Goal: Task Accomplishment & Management: Use online tool/utility

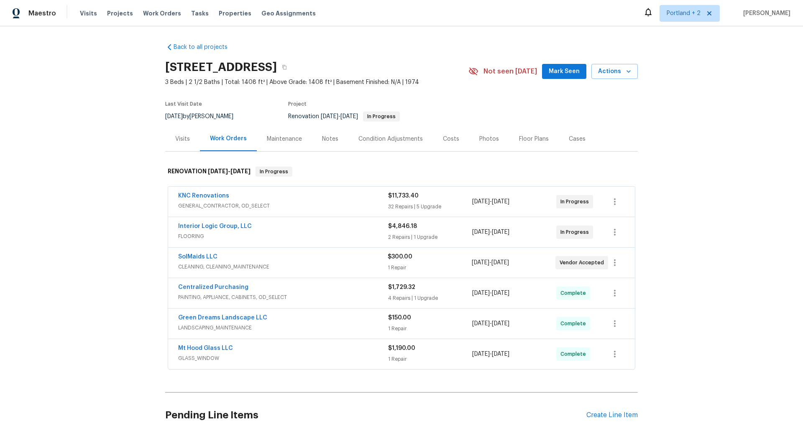
click at [333, 204] on span "GENERAL_CONTRACTOR, OD_SELECT" at bounding box center [283, 206] width 210 height 8
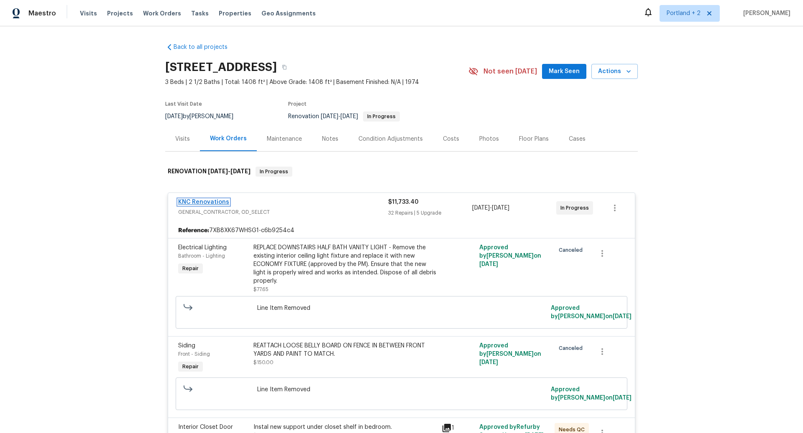
click at [211, 202] on link "KNC Renovations" at bounding box center [203, 202] width 51 height 6
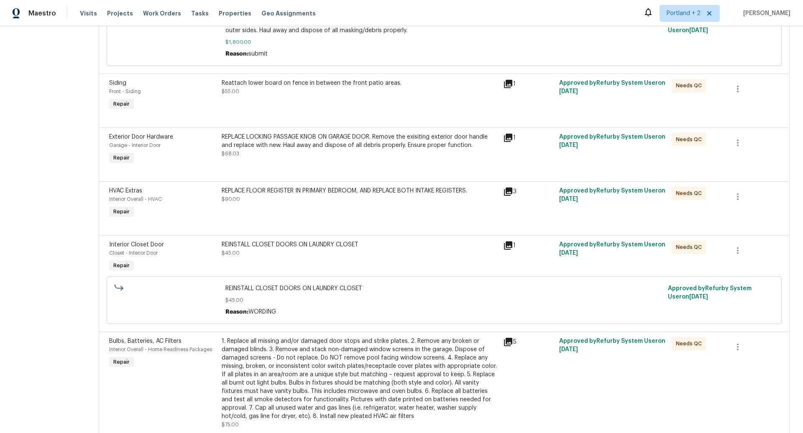
scroll to position [415, 0]
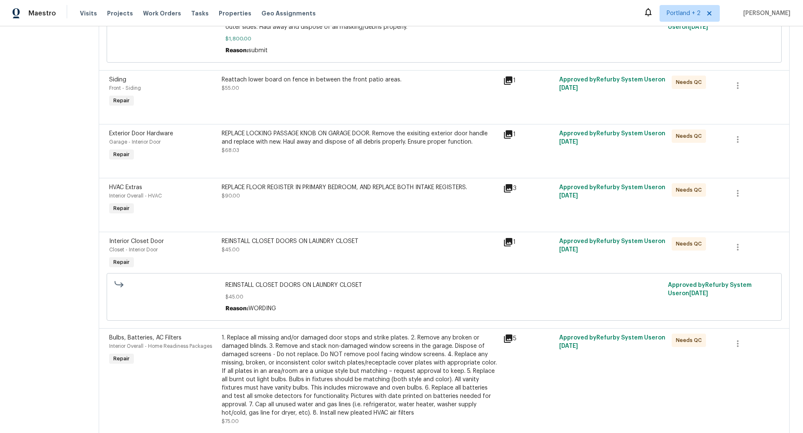
click at [307, 197] on div "REPLACE FLOOR REGISTER IN PRIMARY BEDROOM, AND REPLACE BOTH INTAKE REGISTERS. $…" at bounding box center [360, 191] width 276 height 17
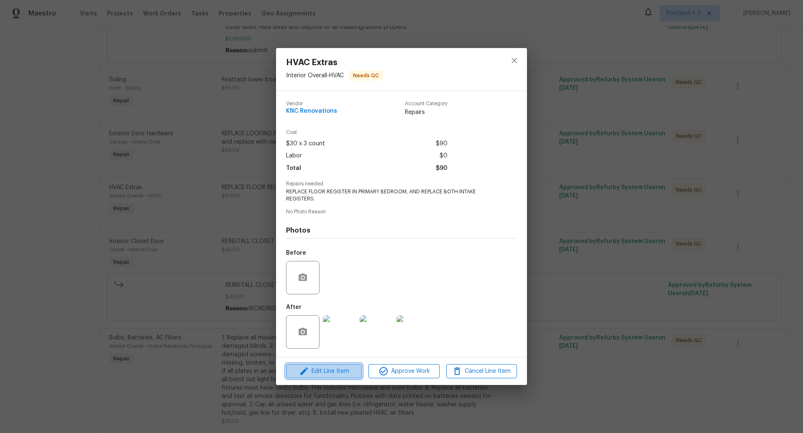
click at [321, 369] on span "Edit Line Item" at bounding box center [323, 372] width 71 height 10
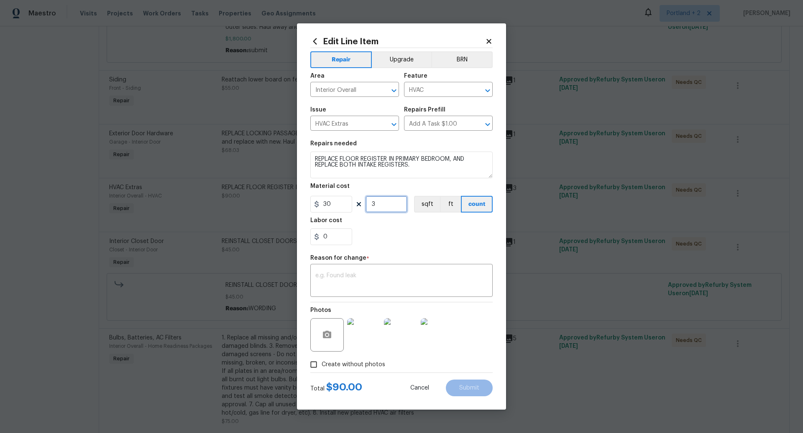
click at [380, 205] on input "3" at bounding box center [386, 204] width 42 height 17
type input "5"
click at [364, 272] on div "x ​" at bounding box center [401, 281] width 182 height 31
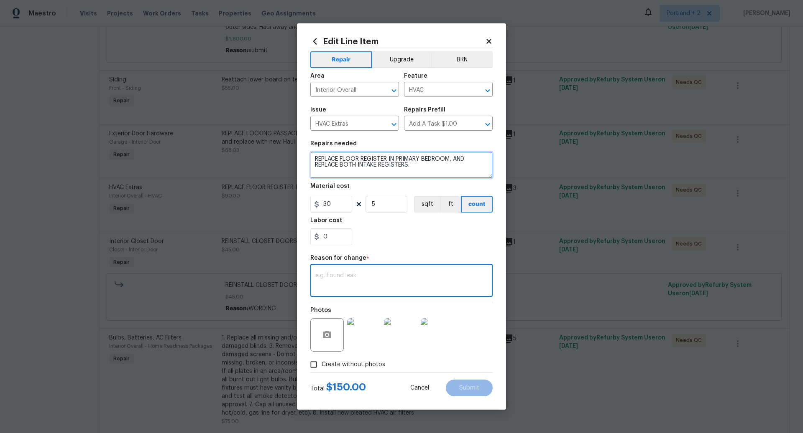
click at [416, 166] on textarea "REPLACE FLOOR REGISTER IN PRIMARY BEDROOM, AND REPLACE BOTH INTAKE REGISTERS." at bounding box center [401, 165] width 182 height 27
type textarea "REPLACE FLOOR REGISTER IN PRIMARY BEDROOM, AND REPLACE BOTH INTAKE REGISTERS, B…"
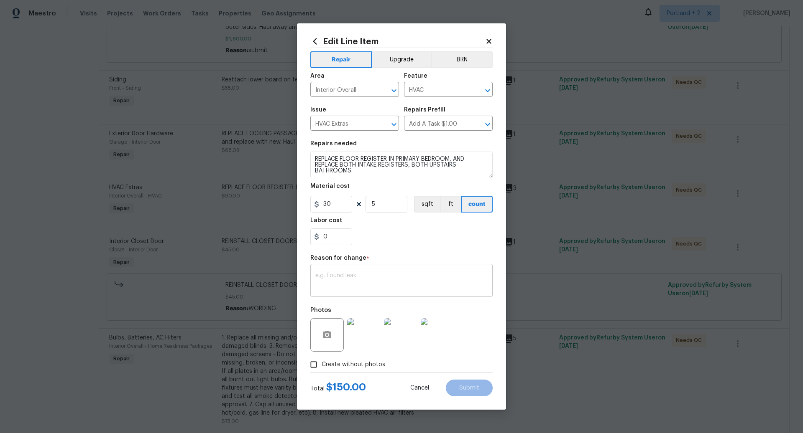
click at [377, 271] on div "x ​" at bounding box center [401, 281] width 182 height 31
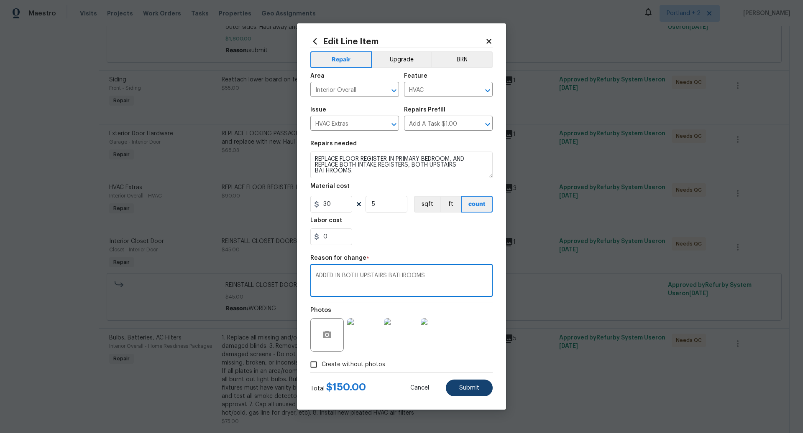
type textarea "ADDED IN BOTH UPSTAIRS BATHROOMS"
click at [472, 389] on span "Submit" at bounding box center [469, 388] width 20 height 6
type textarea "REPLACE FLOOR REGISTER IN PRIMARY BEDROOM, AND REPLACE BOTH INTAKE REGISTERS."
type input "3"
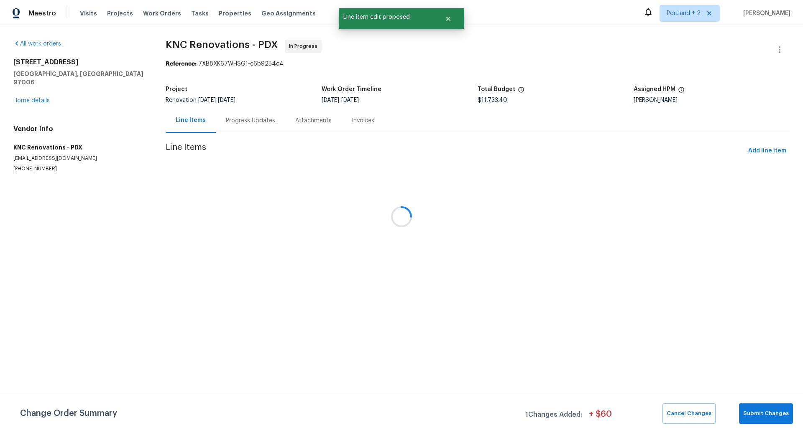
scroll to position [0, 0]
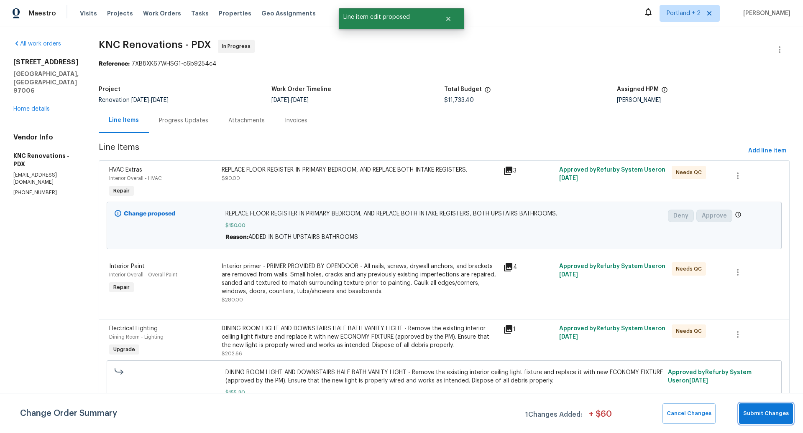
click at [767, 414] on span "Submit Changes" at bounding box center [766, 414] width 46 height 10
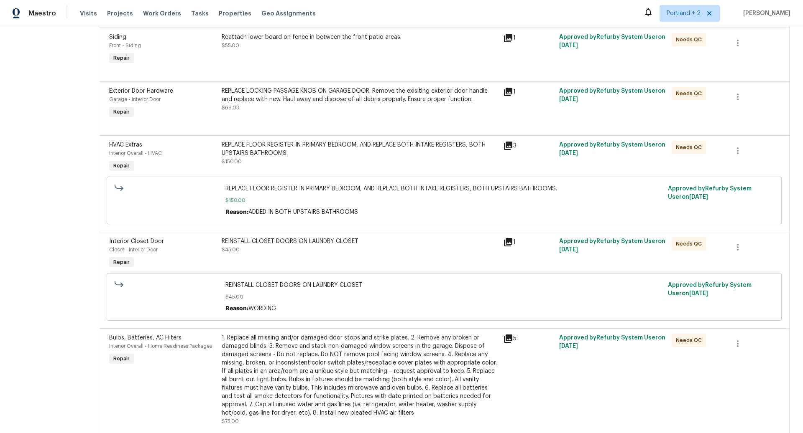
scroll to position [459, 0]
click at [324, 243] on div "REINSTALL CLOSET DOORS ON LAUNDRY CLOSET" at bounding box center [360, 241] width 276 height 8
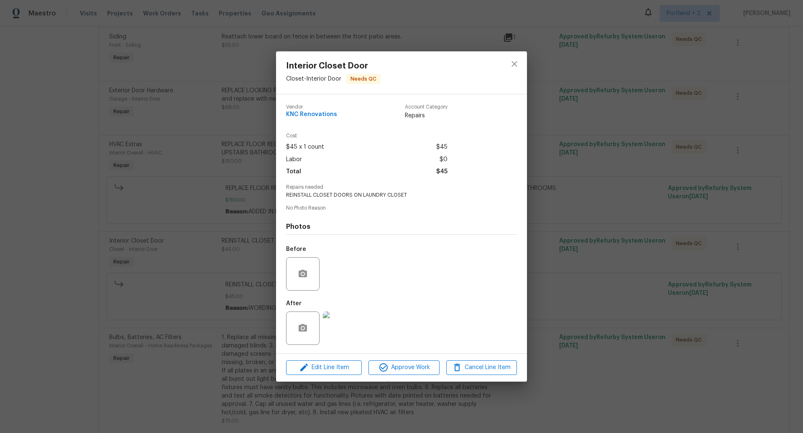
click at [339, 333] on img at bounding box center [339, 328] width 33 height 33
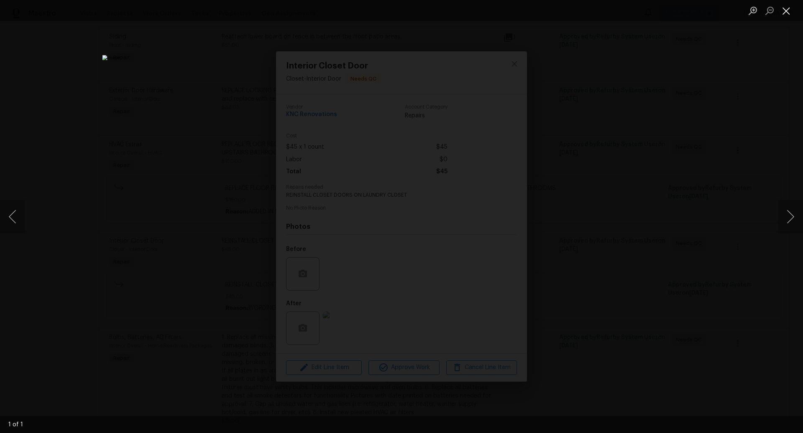
click at [788, 10] on button "Close lightbox" at bounding box center [785, 10] width 17 height 15
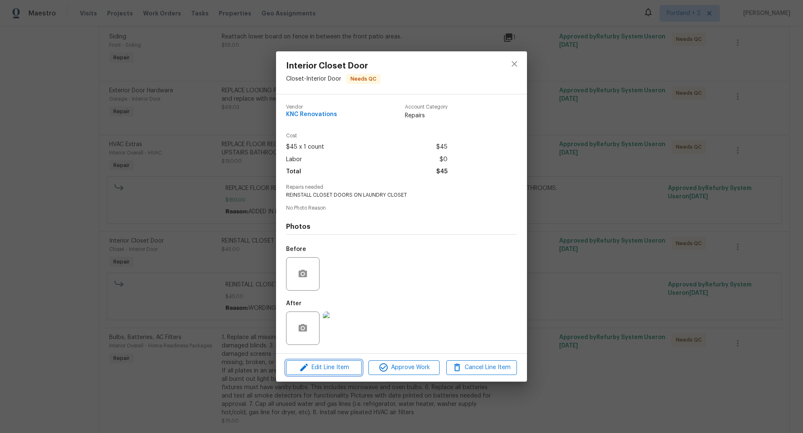
click at [326, 369] on span "Edit Line Item" at bounding box center [323, 368] width 71 height 10
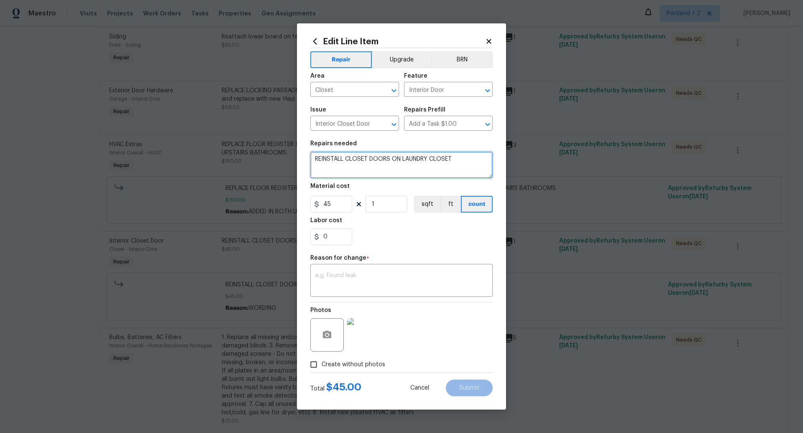
click at [459, 161] on textarea "REINSTALL CLOSET DOORS ON LAUNDRY CLOSET" at bounding box center [401, 165] width 182 height 27
type textarea "REINSTALL CLOSET DOORS ON LAUNDRY CLOSET. PURCHASE NEW HARDWARE/BRACKETS"
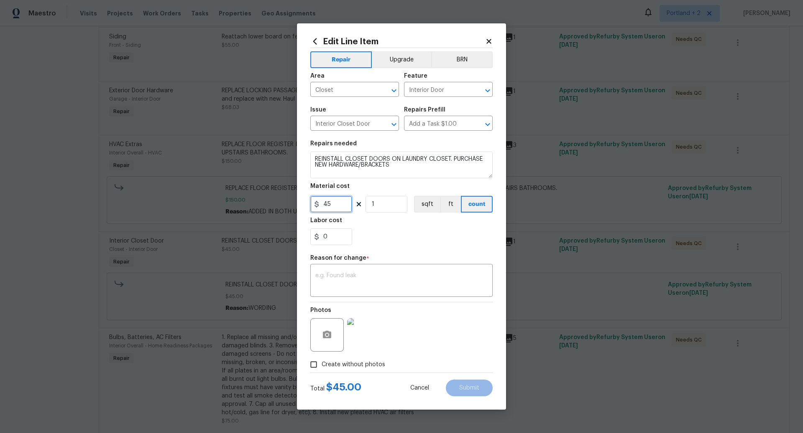
click at [334, 205] on input "45" at bounding box center [331, 204] width 42 height 17
type input "55"
type input "2"
click at [344, 278] on textarea at bounding box center [401, 282] width 172 height 18
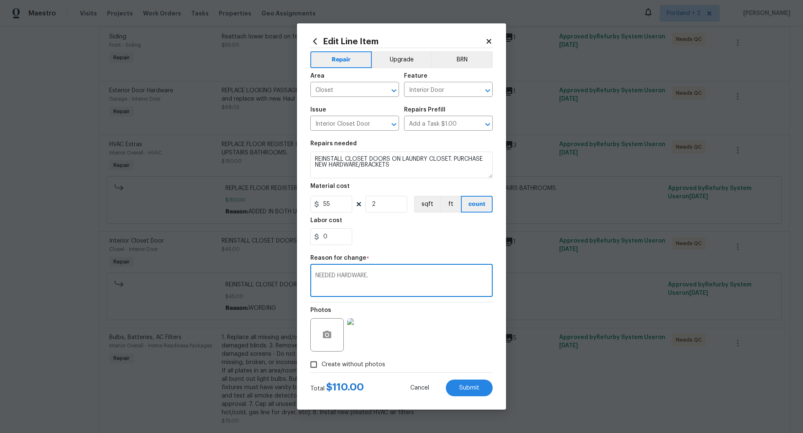
type textarea "NEEDED HARDWARE."
click at [326, 204] on input "55" at bounding box center [331, 204] width 42 height 17
type input "65"
click at [394, 281] on textarea "NEEDED HARDWARE." at bounding box center [401, 282] width 172 height 18
type textarea "NEEDED HARDWARE FOR BOTH DOORS"
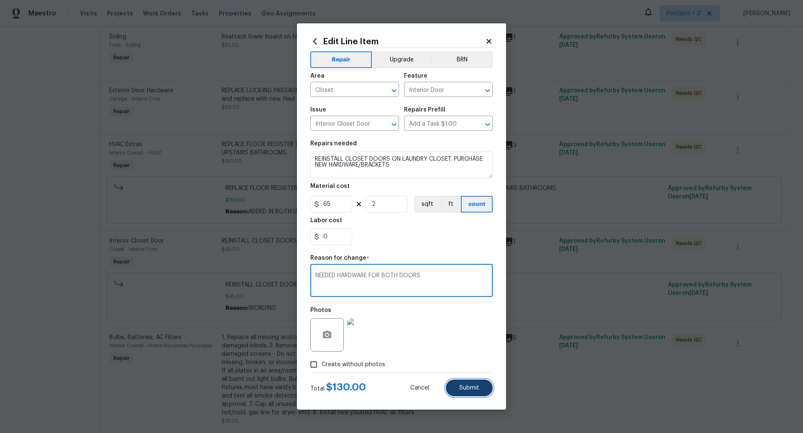
click at [470, 390] on span "Submit" at bounding box center [469, 388] width 20 height 6
type textarea "REINSTALL CLOSET DOORS ON LAUNDRY CLOSET"
type input "1"
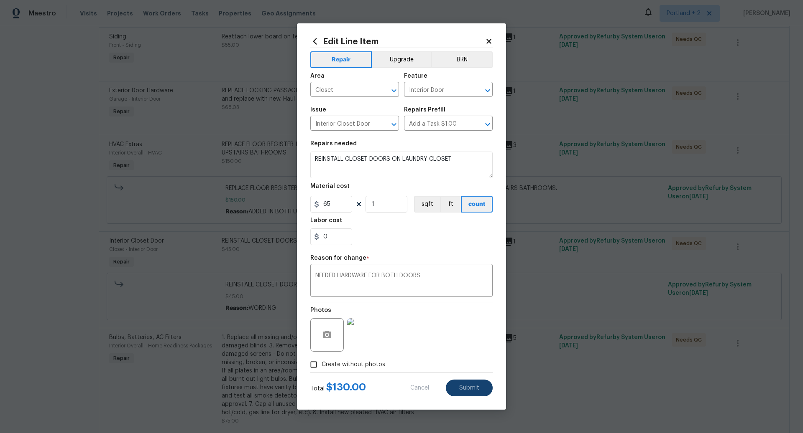
type input "45"
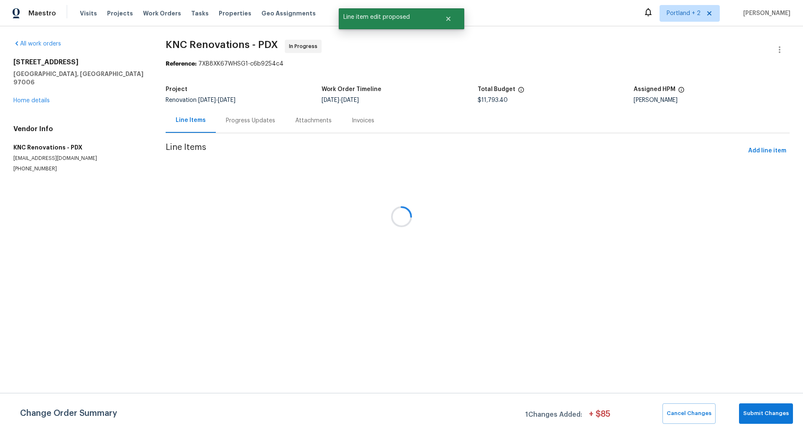
scroll to position [0, 0]
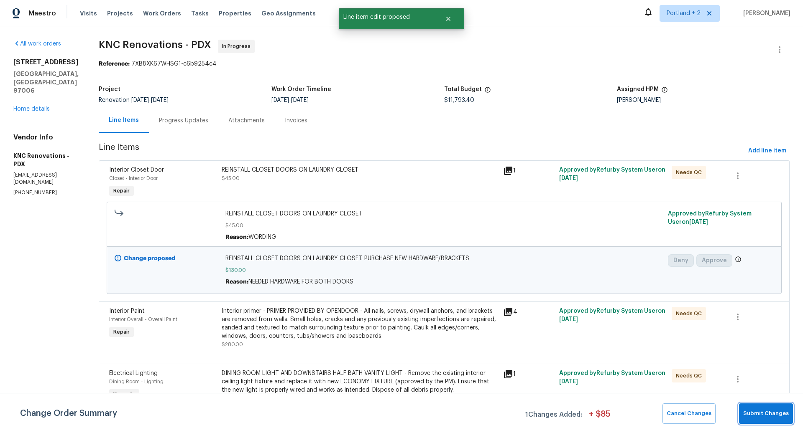
click at [769, 415] on span "Submit Changes" at bounding box center [766, 414] width 46 height 10
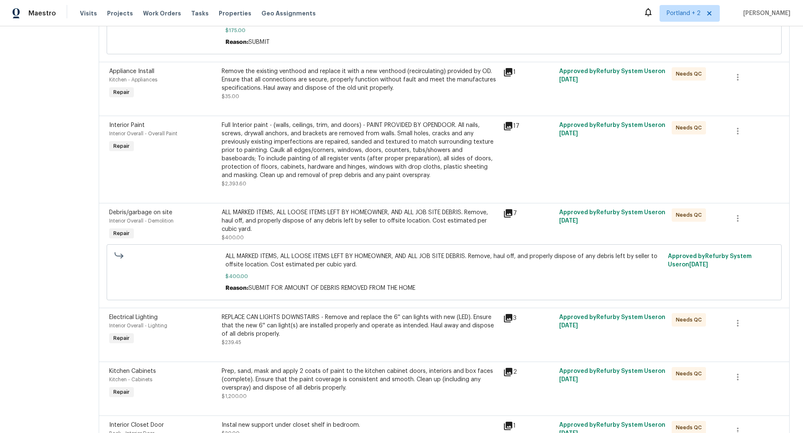
scroll to position [1195, 0]
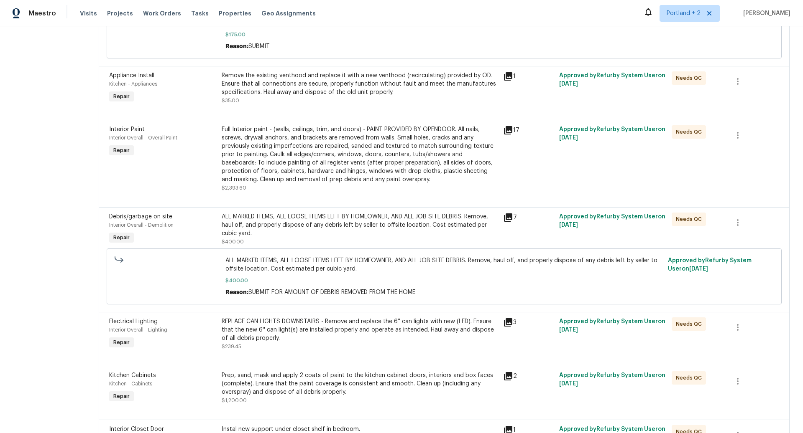
click at [356, 226] on div "ALL MARKED ITEMS, ALL LOOSE ITEMS LEFT BY HOMEOWNER, AND ALL JOB SITE DEBRIS. R…" at bounding box center [360, 225] width 276 height 25
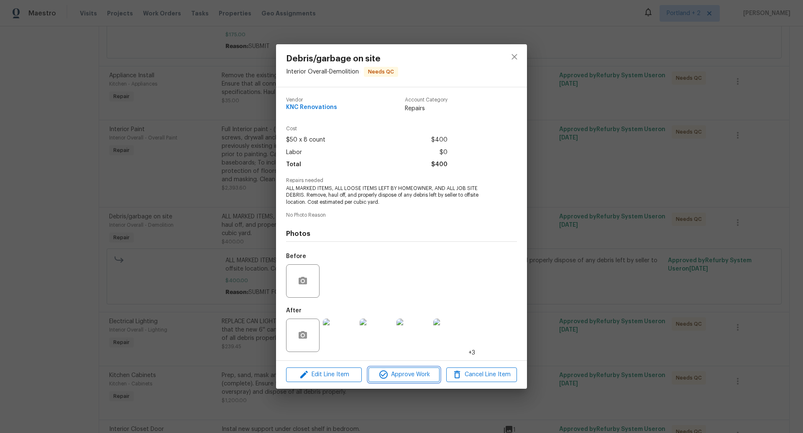
click at [410, 375] on span "Approve Work" at bounding box center [404, 375] width 66 height 10
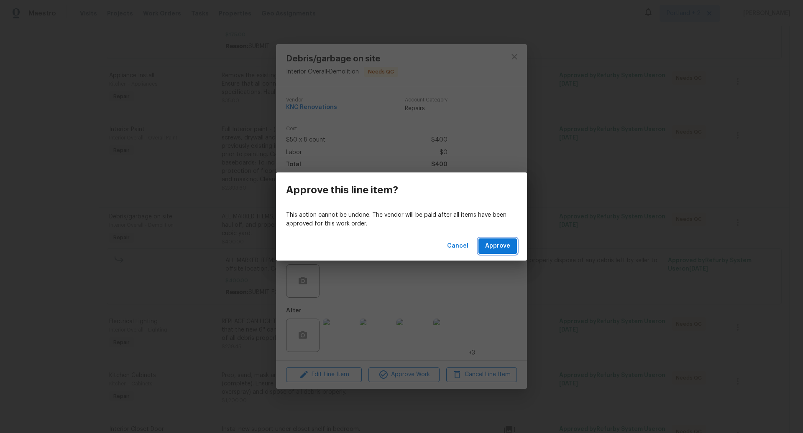
click at [499, 246] on span "Approve" at bounding box center [497, 246] width 25 height 10
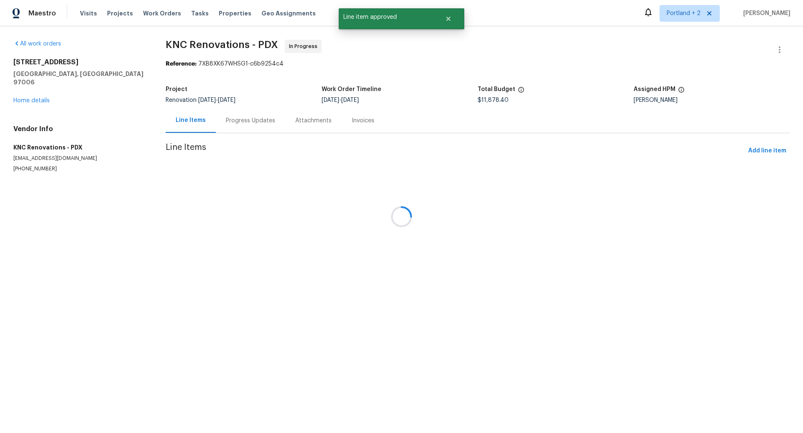
scroll to position [0, 0]
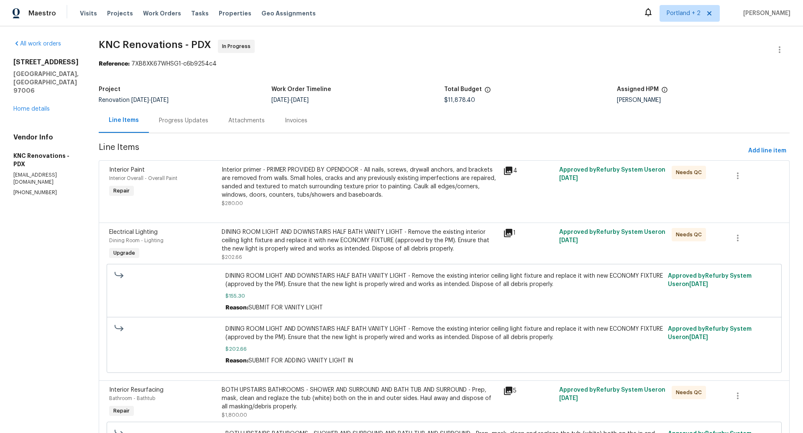
click at [346, 177] on div "Interior primer - PRIMER PROVIDED BY OPENDOOR - All nails, screws, drywall anch…" at bounding box center [360, 182] width 276 height 33
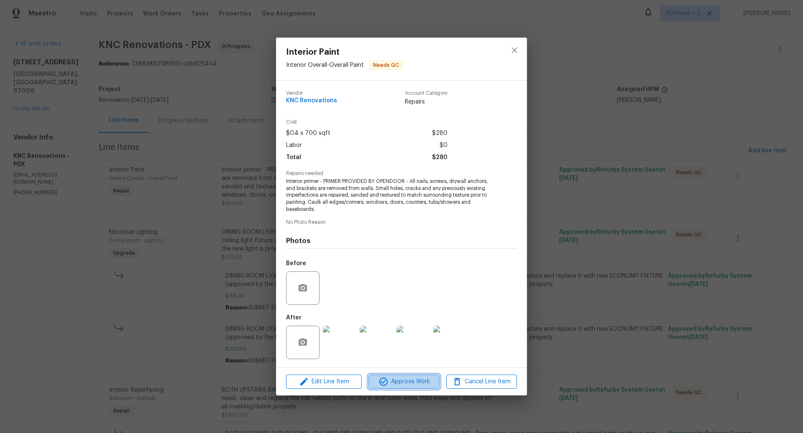
click at [419, 382] on span "Approve Work" at bounding box center [404, 382] width 66 height 10
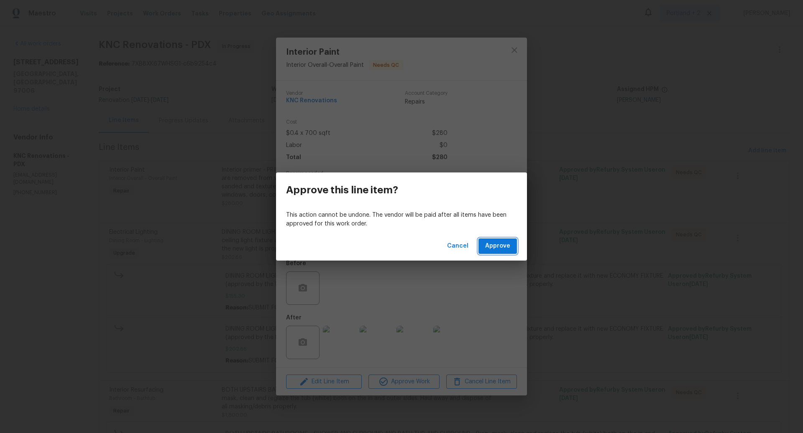
click at [496, 245] on span "Approve" at bounding box center [497, 246] width 25 height 10
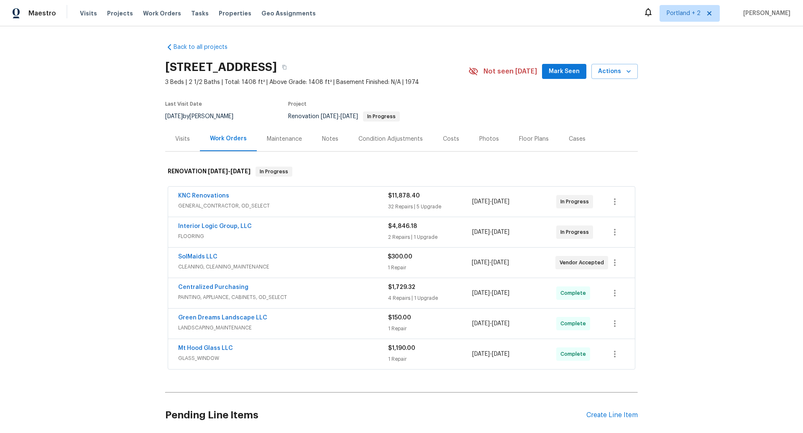
click at [182, 138] on div "Visits" at bounding box center [182, 139] width 15 height 8
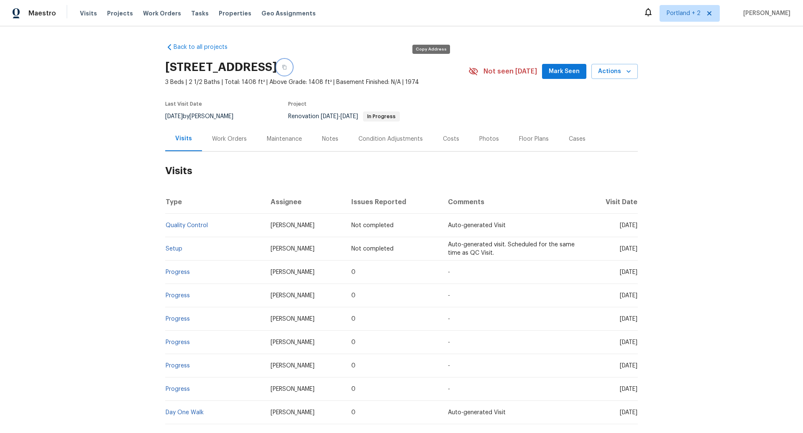
click at [287, 67] on icon "button" at bounding box center [284, 67] width 5 height 5
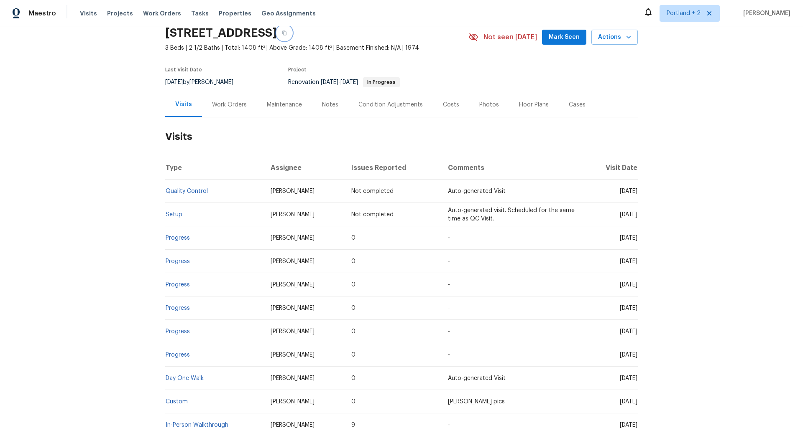
scroll to position [41, 0]
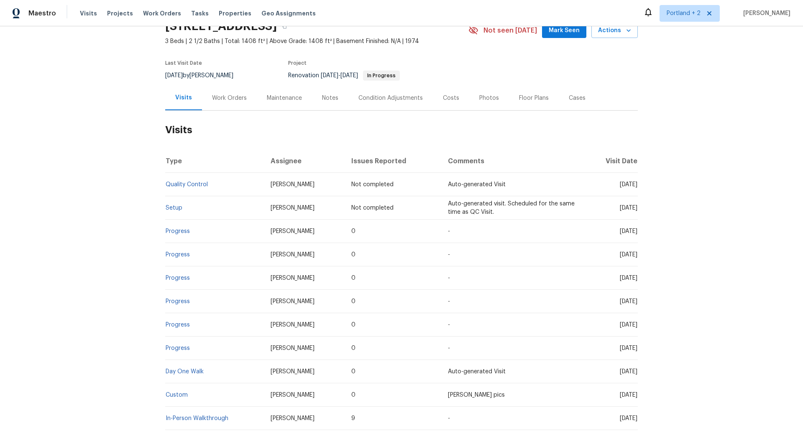
click at [235, 97] on div "Work Orders" at bounding box center [229, 98] width 35 height 8
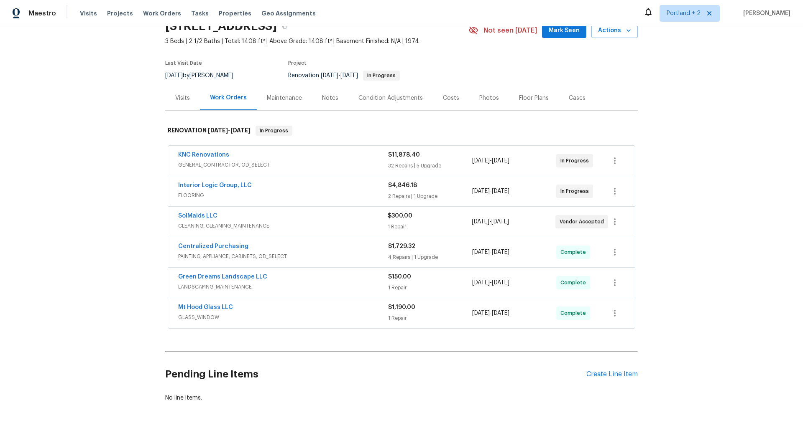
click at [304, 161] on span "GENERAL_CONTRACTOR, OD_SELECT" at bounding box center [283, 165] width 210 height 8
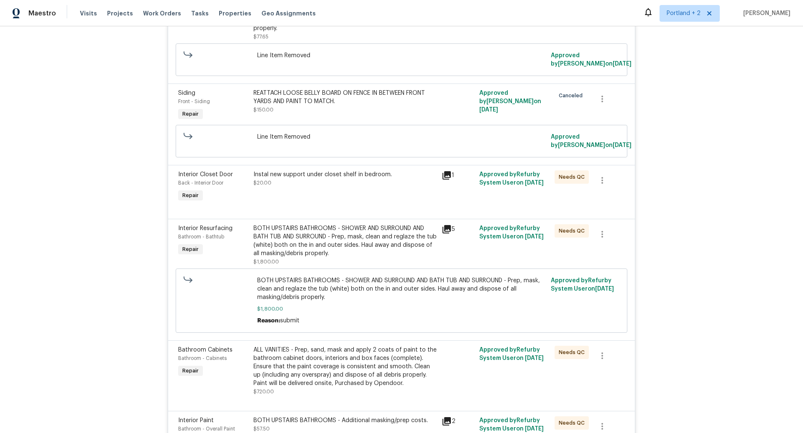
scroll to position [272, 0]
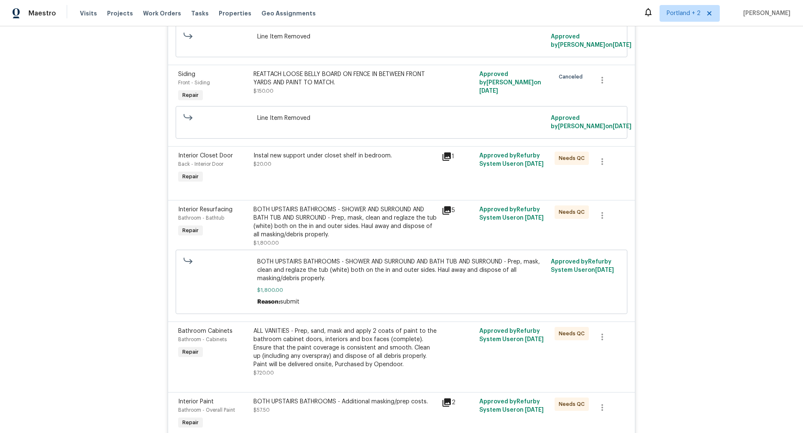
click at [302, 161] on div "Instal new support under closet shelf in bedroom. $20.00" at bounding box center [344, 160] width 183 height 17
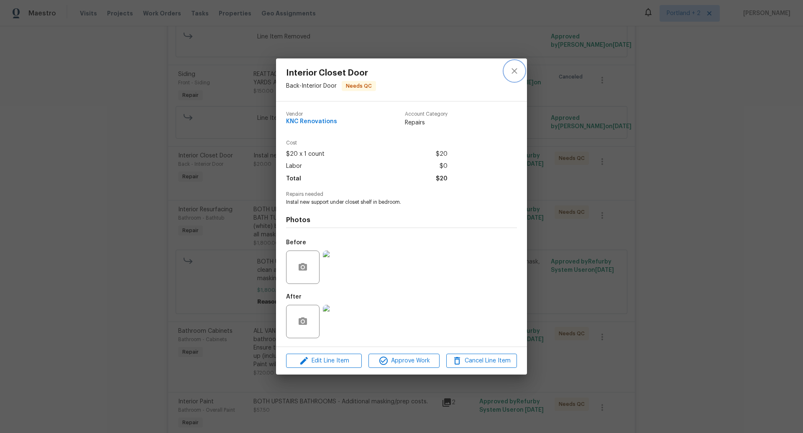
click at [516, 70] on icon "close" at bounding box center [514, 71] width 10 height 10
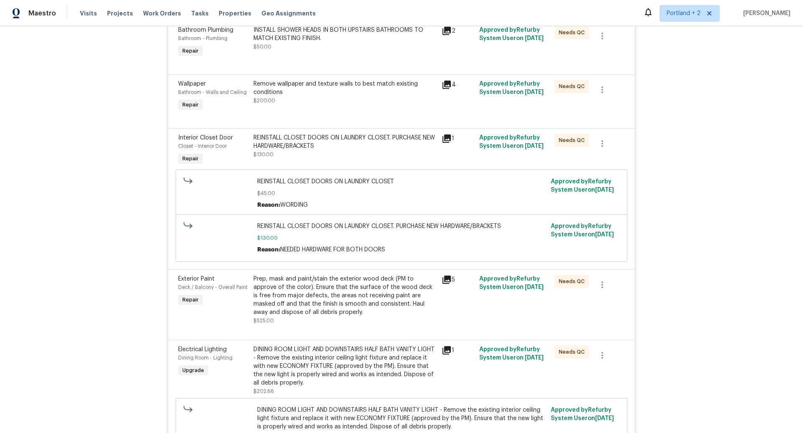
scroll to position [783, 0]
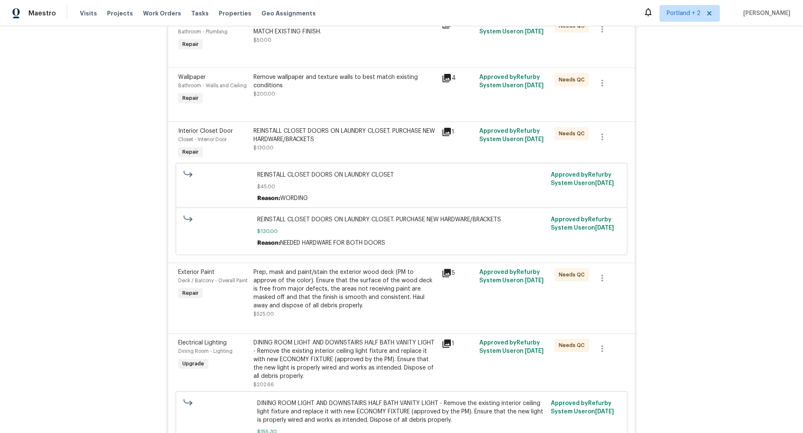
click at [329, 127] on div "REINSTALL CLOSET DOORS ON LAUNDRY CLOSET. PURCHASE NEW HARDWARE/BRACKETS" at bounding box center [344, 135] width 183 height 17
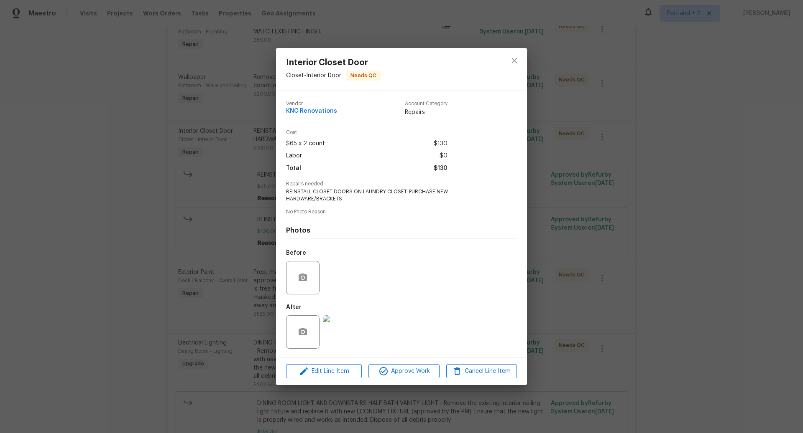
click at [341, 330] on img at bounding box center [339, 332] width 33 height 33
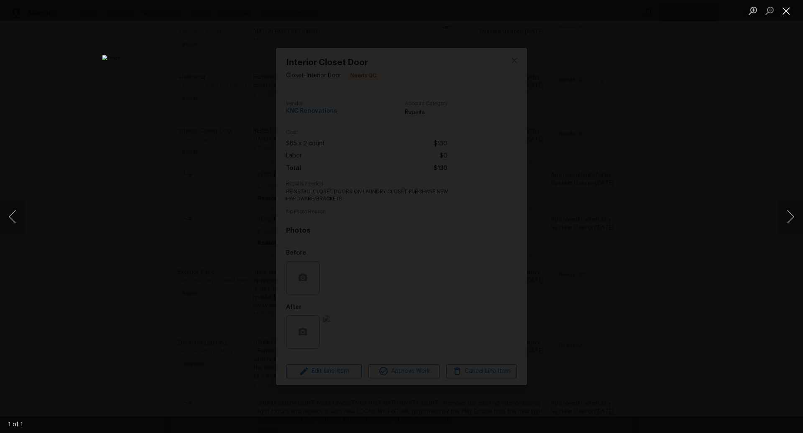
click at [785, 8] on button "Close lightbox" at bounding box center [785, 10] width 17 height 15
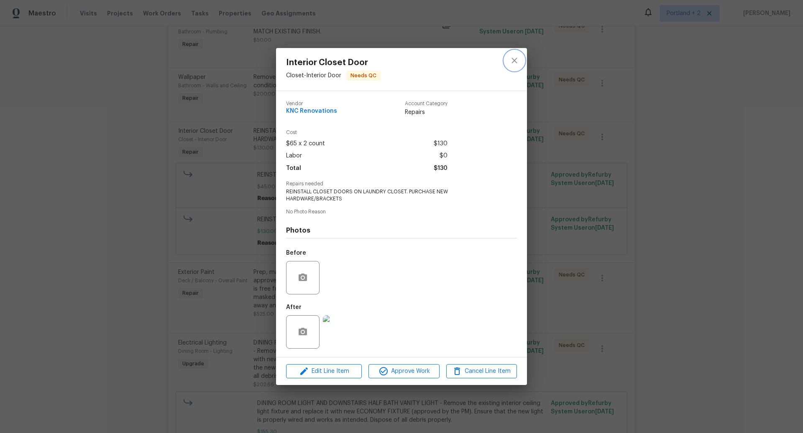
click at [512, 61] on icon "close" at bounding box center [514, 61] width 10 height 10
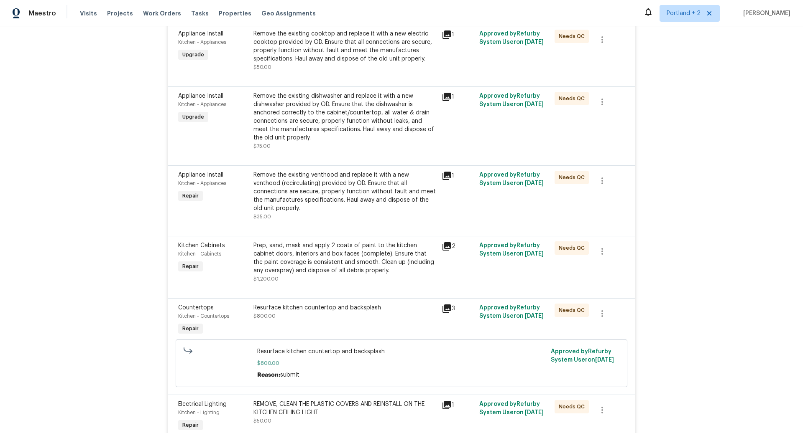
scroll to position [2430, 0]
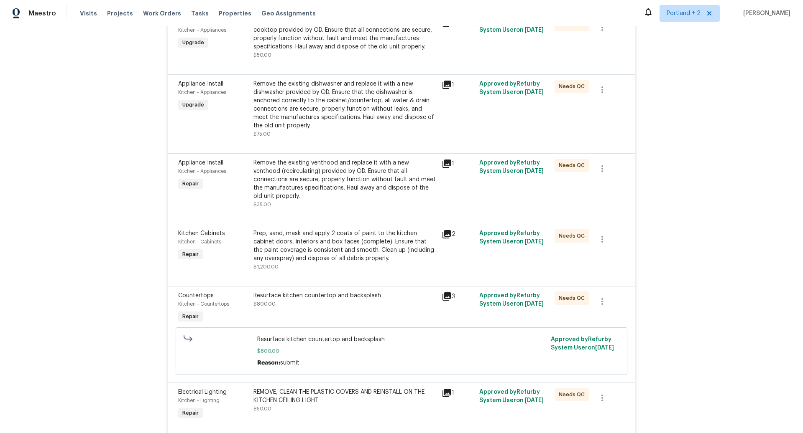
click at [325, 163] on div "Remove the existing venthood and replace it with a new venthood (recirculating)…" at bounding box center [344, 180] width 183 height 42
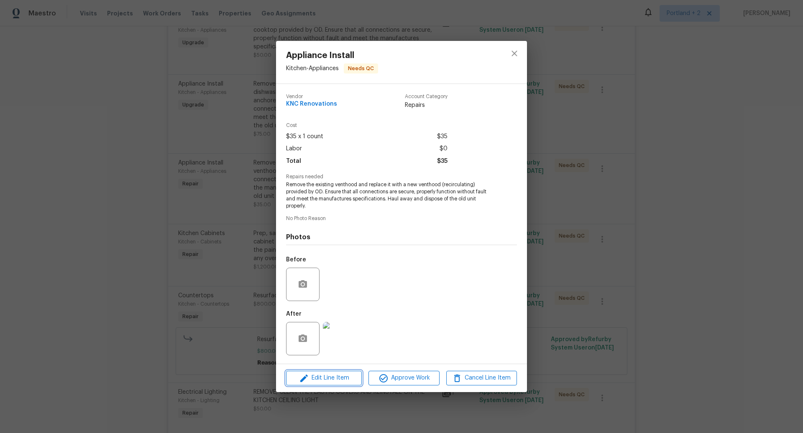
click at [332, 378] on span "Edit Line Item" at bounding box center [323, 378] width 71 height 10
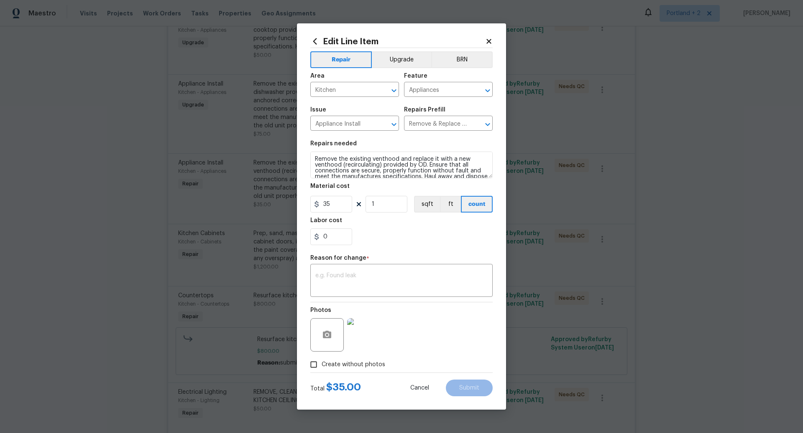
click at [488, 41] on icon at bounding box center [488, 41] width 5 height 5
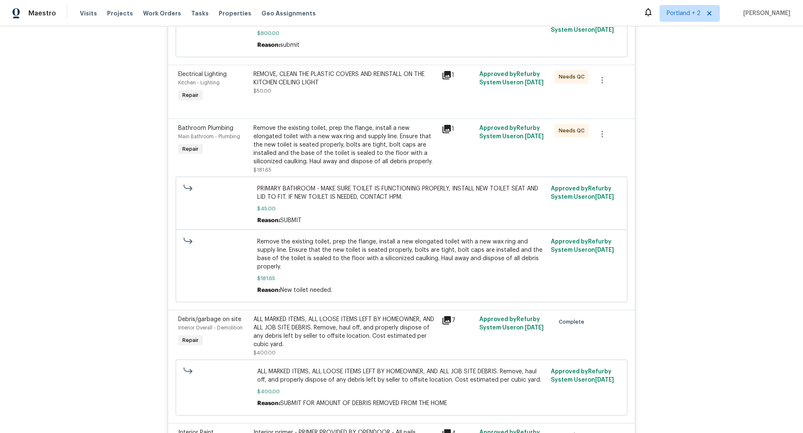
scroll to position [2752, 0]
